Goal: Task Accomplishment & Management: Complete application form

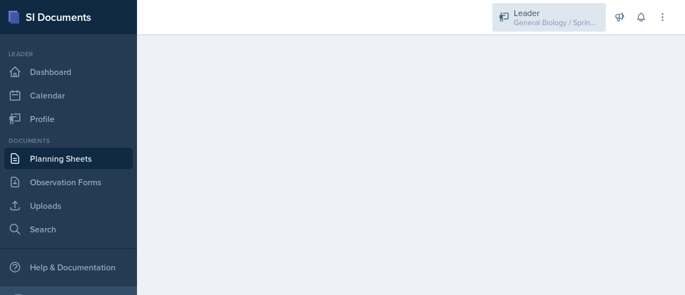
click at [566, 28] on div "Leader General Biology / Spring 2025" at bounding box center [548, 17] width 113 height 28
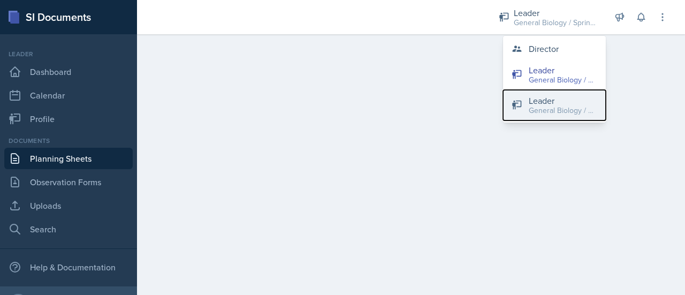
click at [551, 105] on div "General Biology / Fall 2025" at bounding box center [563, 110] width 69 height 11
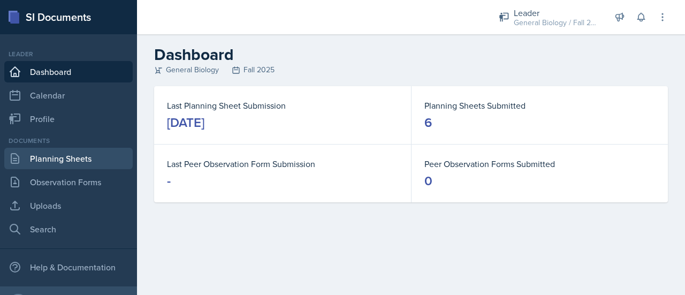
click at [67, 159] on link "Planning Sheets" at bounding box center [68, 158] width 128 height 21
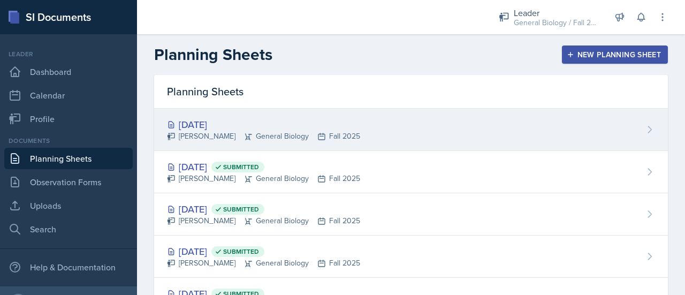
click at [395, 133] on div "[DATE] [PERSON_NAME] General Biology Fall 2025" at bounding box center [411, 130] width 514 height 42
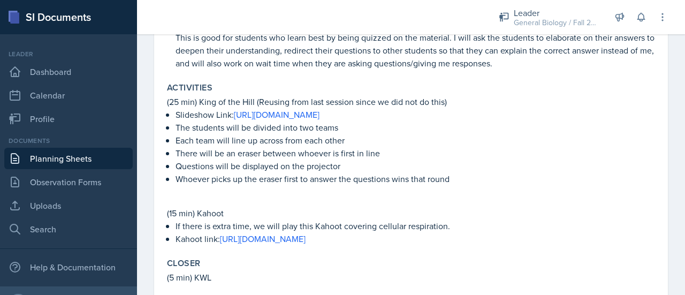
scroll to position [466, 0]
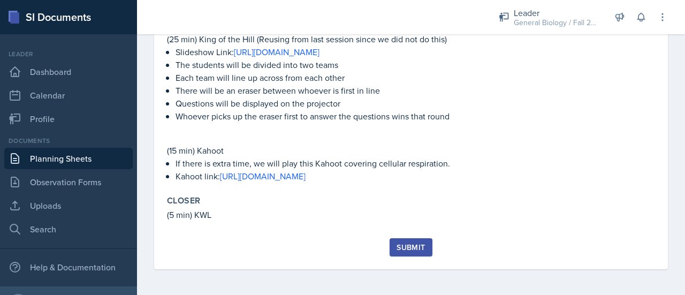
click at [410, 250] on div "Submit" at bounding box center [411, 247] width 28 height 9
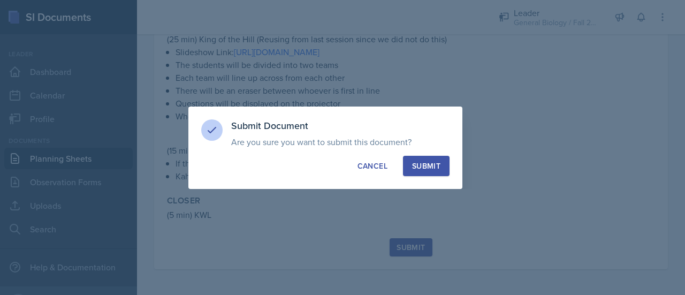
click at [430, 162] on div "Submit" at bounding box center [426, 166] width 28 height 11
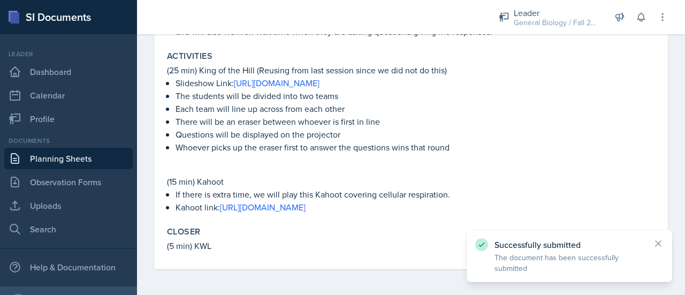
scroll to position [435, 0]
click at [73, 159] on link "Planning Sheets" at bounding box center [68, 158] width 128 height 21
